Goal: Task Accomplishment & Management: Manage account settings

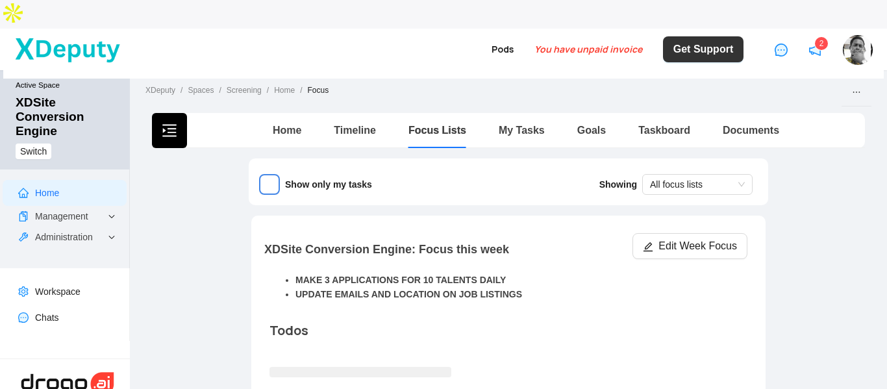
scroll to position [3, 0]
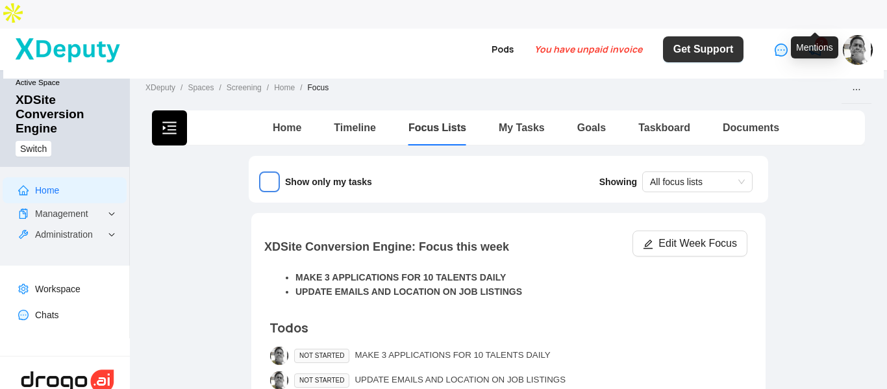
drag, startPoint x: 818, startPoint y: 23, endPoint x: 814, endPoint y: 31, distance: 8.1
click at [818, 45] on icon "notification" at bounding box center [815, 49] width 10 height 9
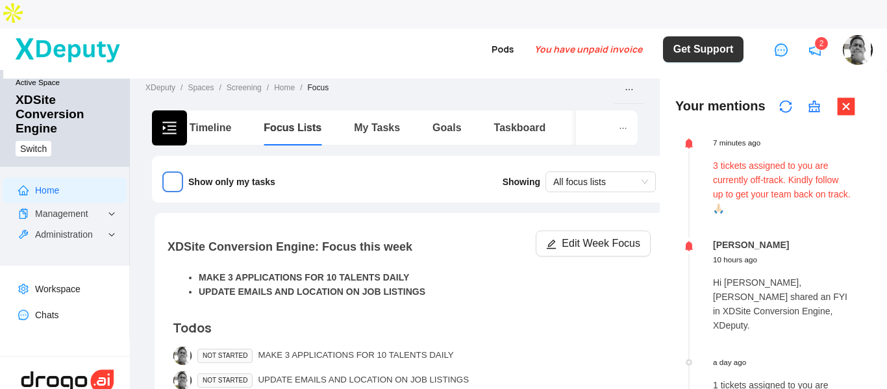
click at [738, 158] on p "3 tickets assigned to you are currently off-track. Kindly follow up to get your…" at bounding box center [782, 186] width 138 height 57
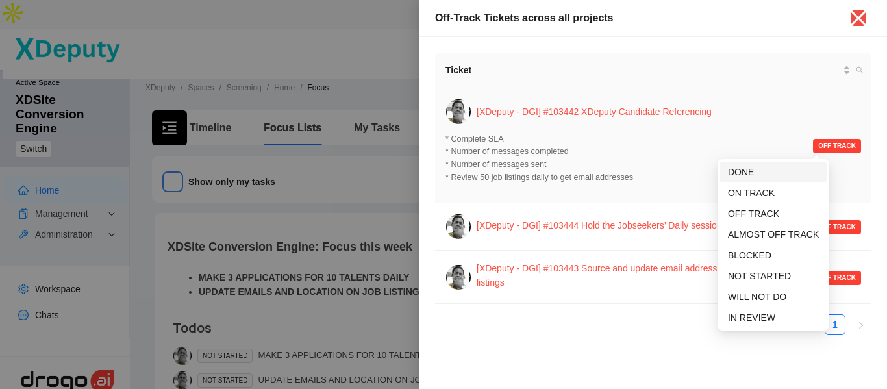
click at [775, 171] on span "DONE" at bounding box center [773, 172] width 91 height 14
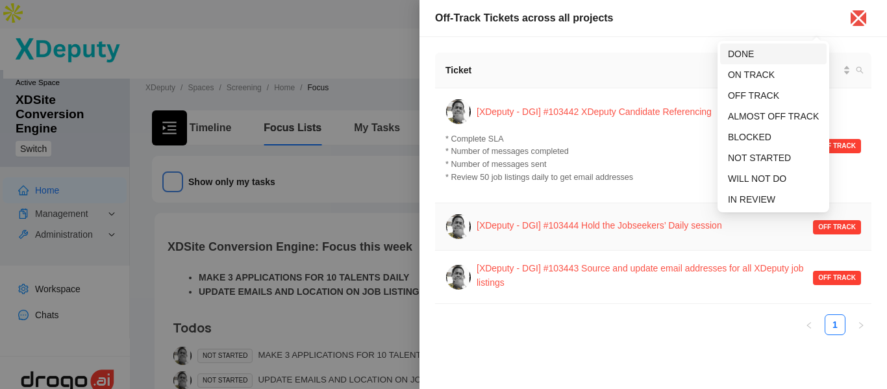
click at [754, 58] on span "DONE" at bounding box center [741, 54] width 26 height 10
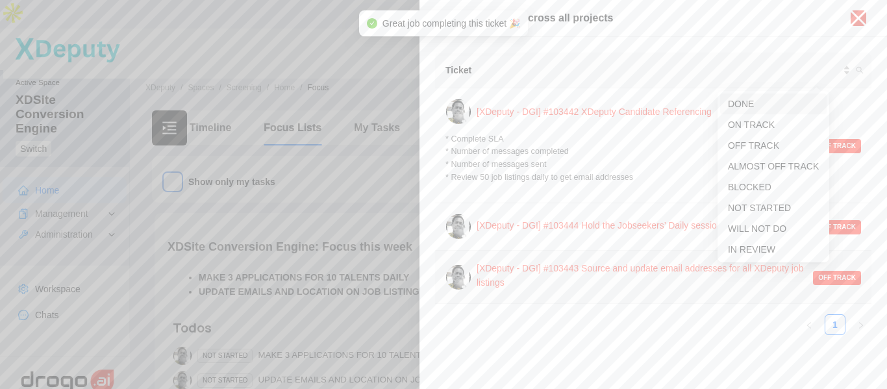
click at [764, 103] on span "DONE" at bounding box center [773, 104] width 91 height 14
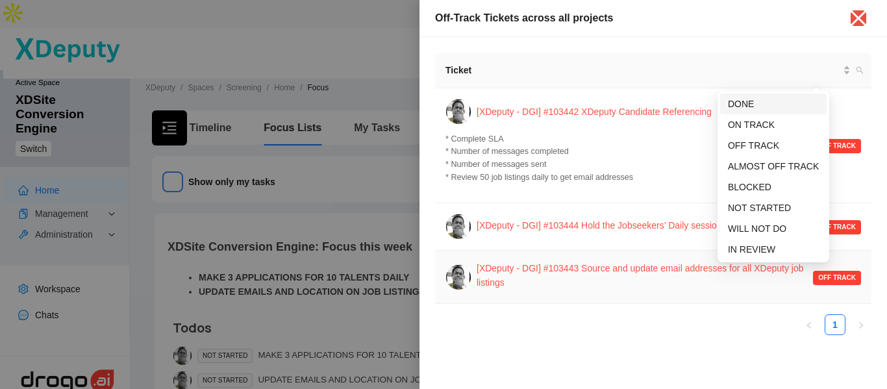
click at [745, 104] on span "DONE" at bounding box center [741, 104] width 26 height 10
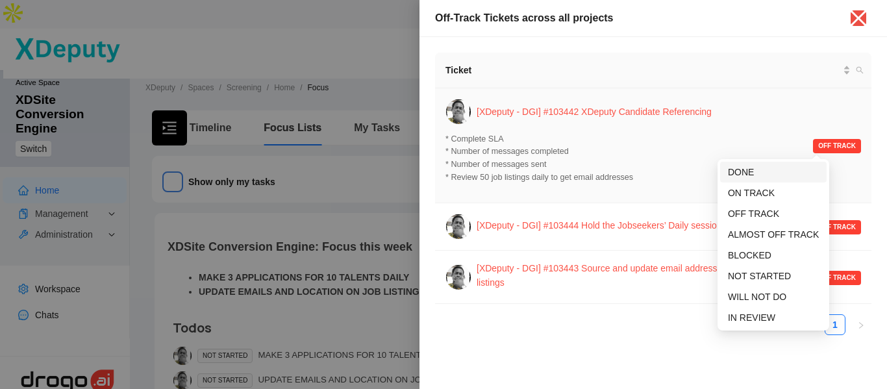
click at [754, 169] on span "DONE" at bounding box center [741, 172] width 26 height 10
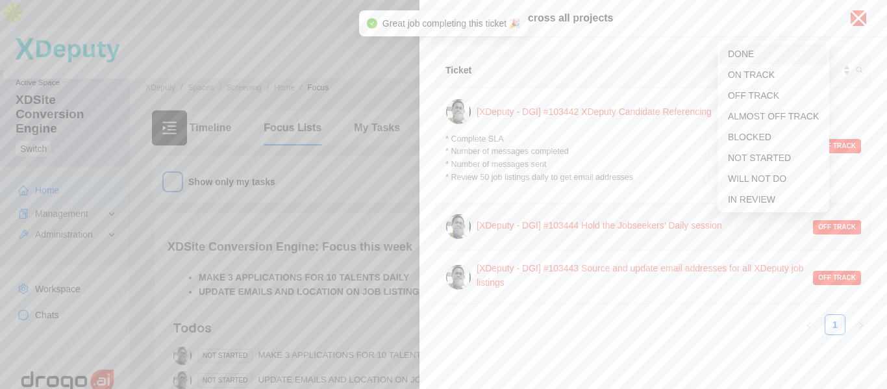
click at [751, 54] on span "DONE" at bounding box center [741, 54] width 26 height 10
click at [864, 19] on icon "close" at bounding box center [858, 18] width 21 height 21
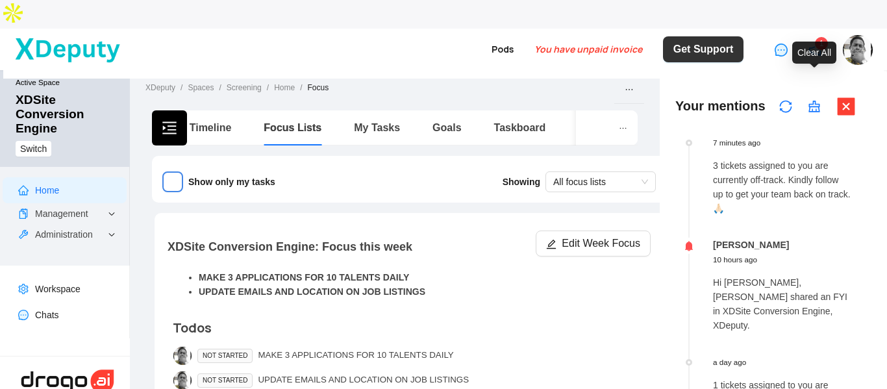
click at [816, 100] on icon "clear" at bounding box center [814, 106] width 13 height 13
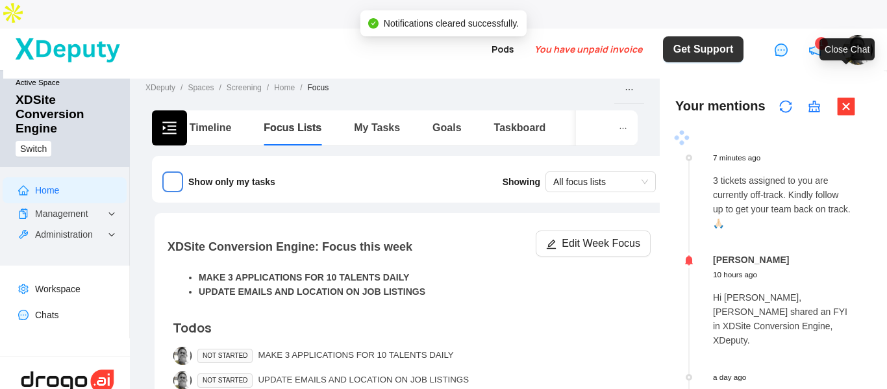
click at [845, 97] on icon "close-square" at bounding box center [847, 106] width 18 height 18
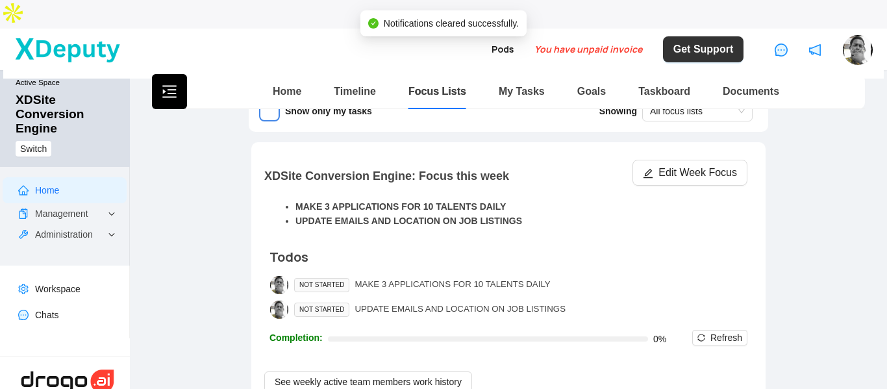
scroll to position [65, 0]
